Goal: Transaction & Acquisition: Obtain resource

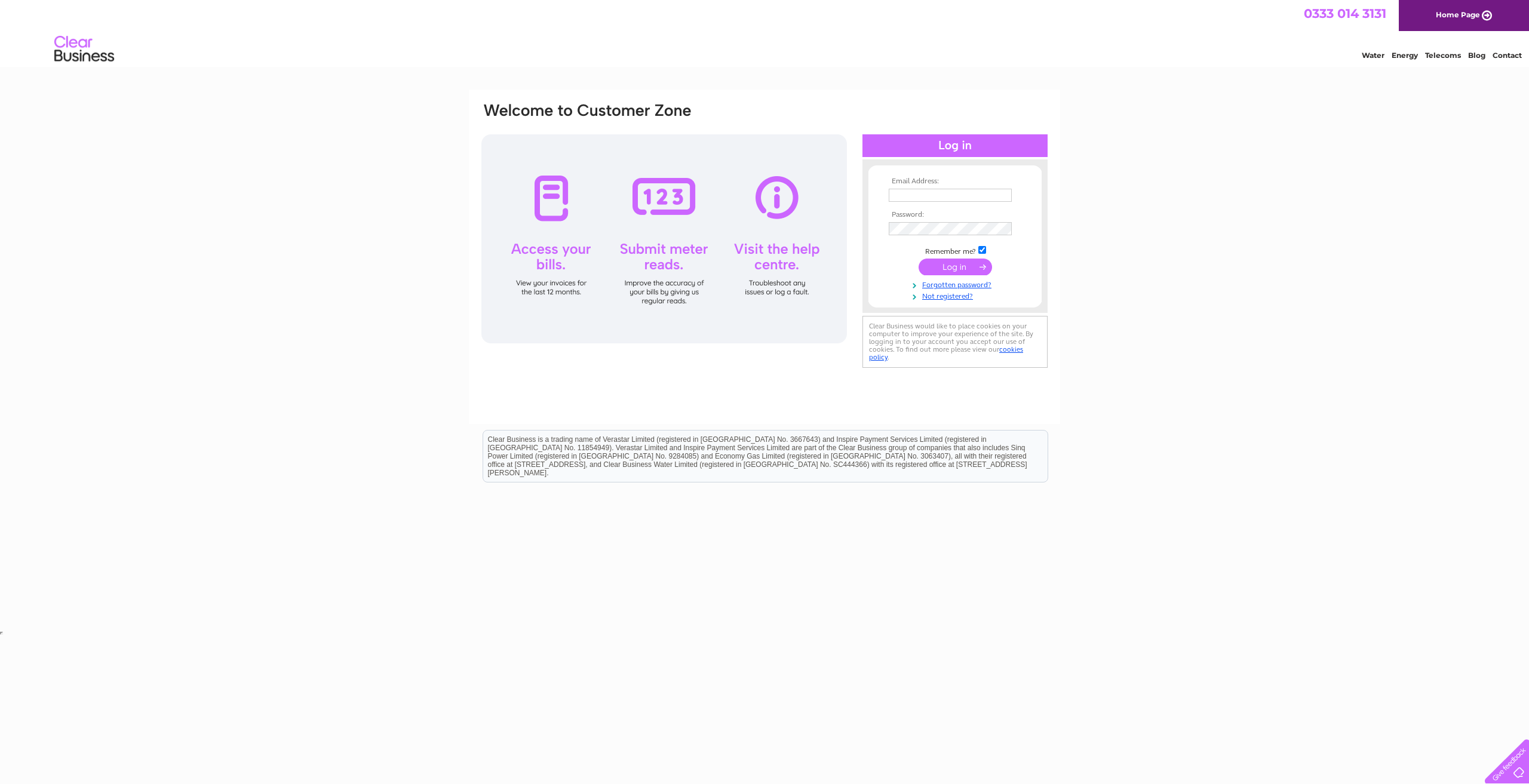
type input "Accounts@Modular-Interiors.co.uk"
click at [965, 263] on input "submit" at bounding box center [955, 267] width 73 height 17
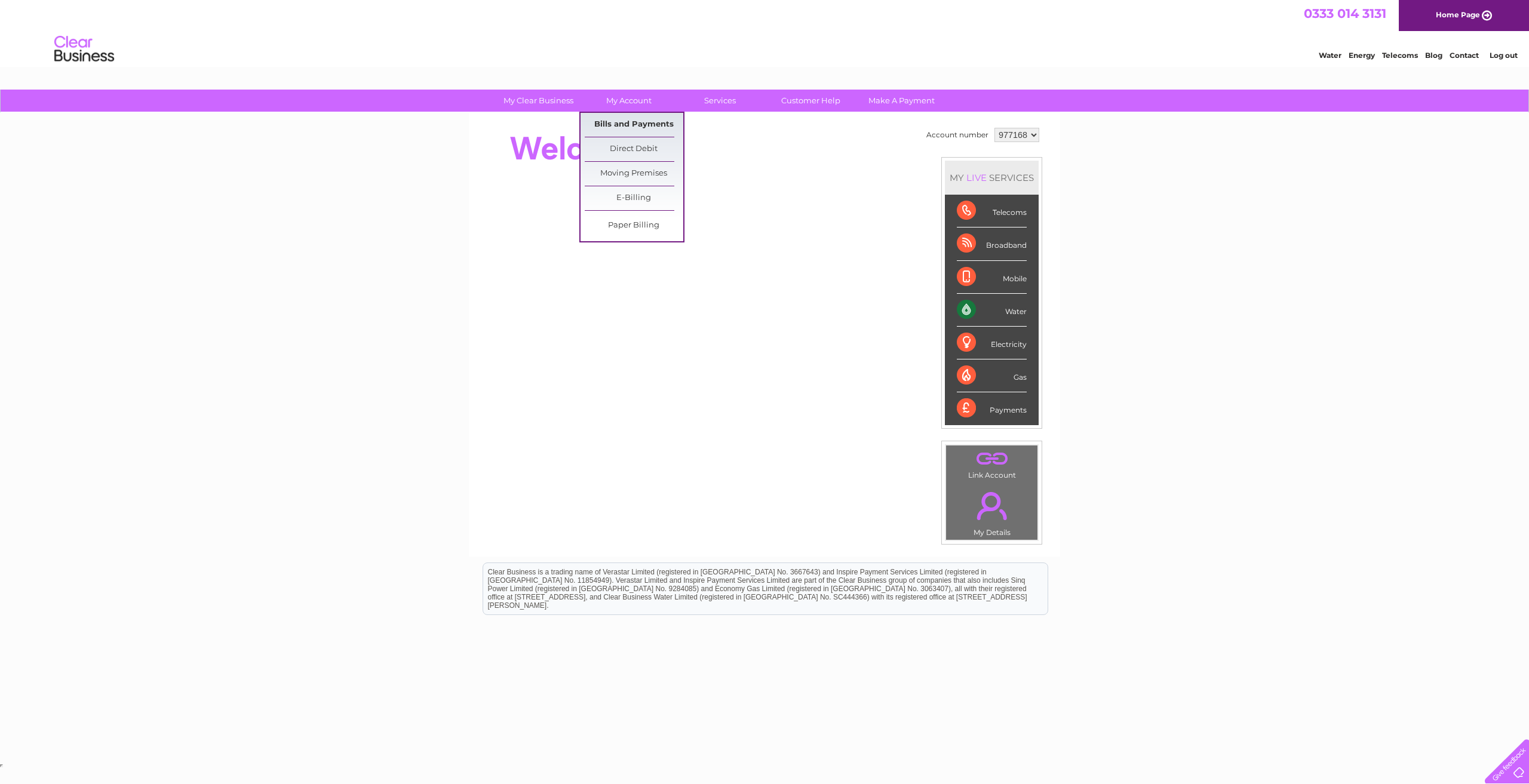
click at [639, 122] on link "Bills and Payments" at bounding box center [634, 125] width 98 height 24
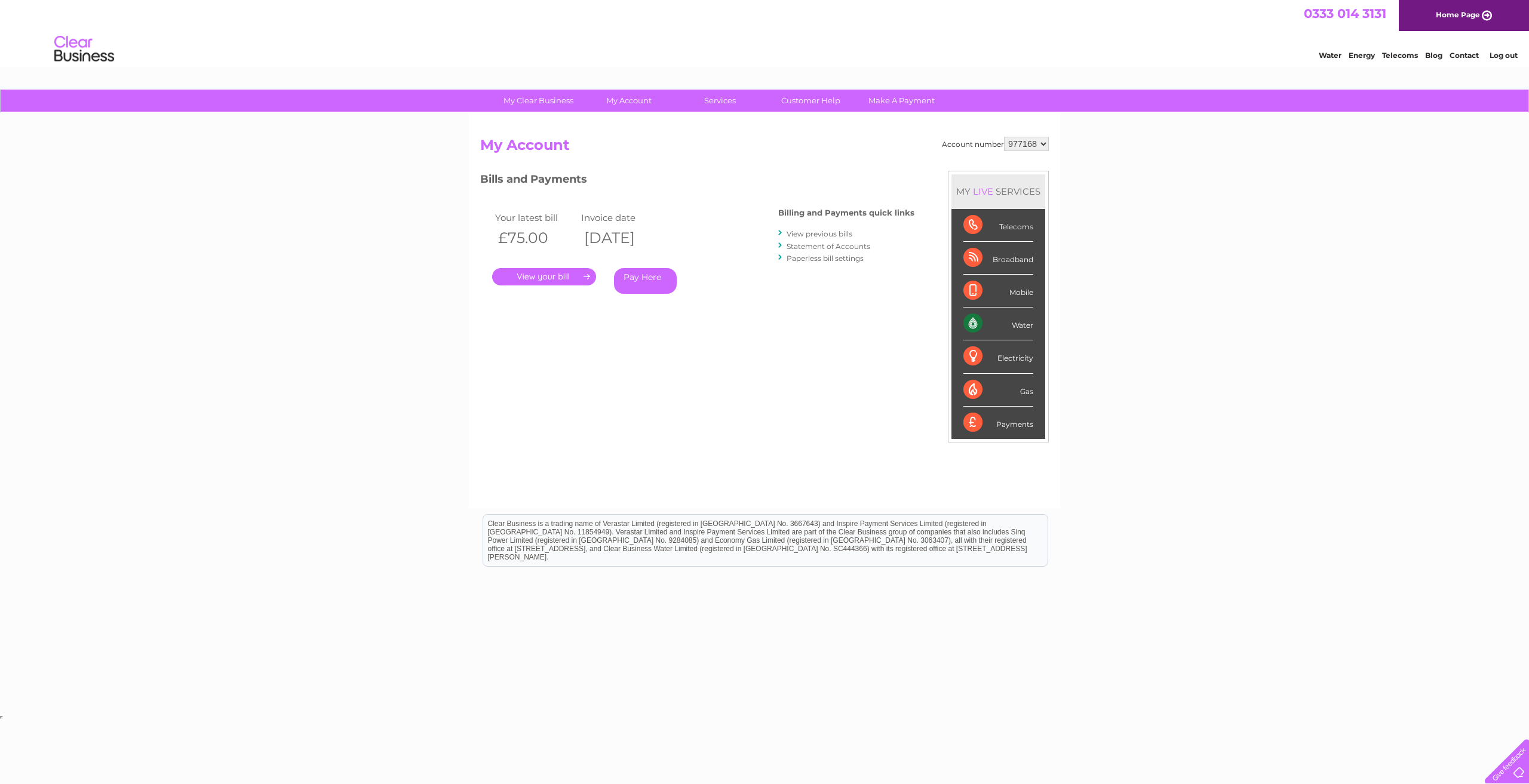
click at [527, 274] on link "." at bounding box center [544, 277] width 104 height 18
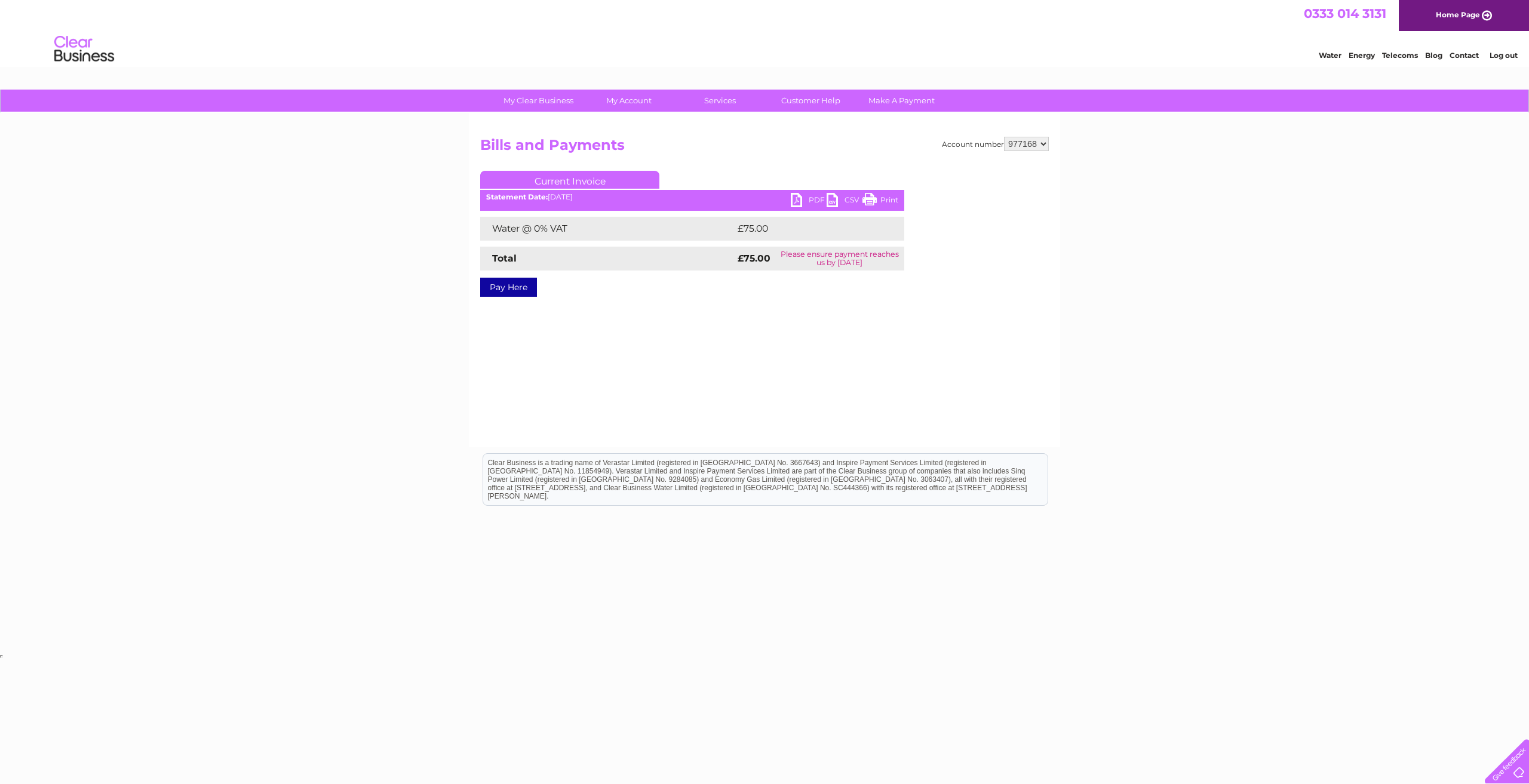
click at [804, 200] on link "PDF" at bounding box center [809, 202] width 36 height 18
